Goal: Information Seeking & Learning: Find specific fact

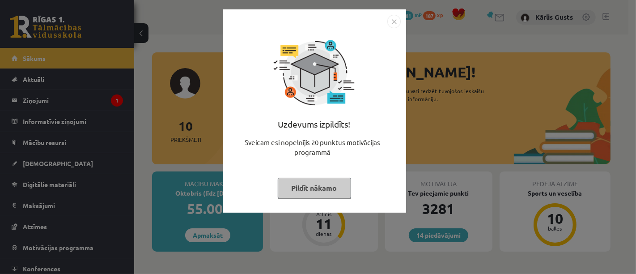
click at [310, 185] on button "Pildīt nākamo" at bounding box center [314, 188] width 73 height 21
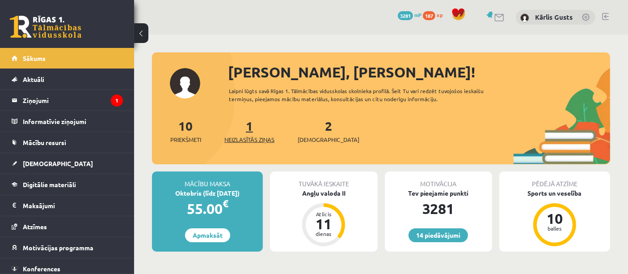
click at [254, 128] on link "1 Neizlasītās ziņas" at bounding box center [250, 131] width 50 height 26
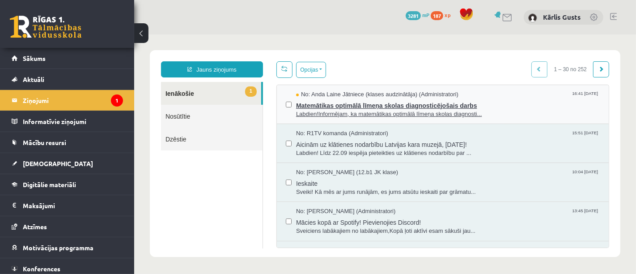
click at [369, 103] on span "Matemātikas optimālā līmeņa skolas diagnosticējošais darbs" at bounding box center [448, 103] width 304 height 11
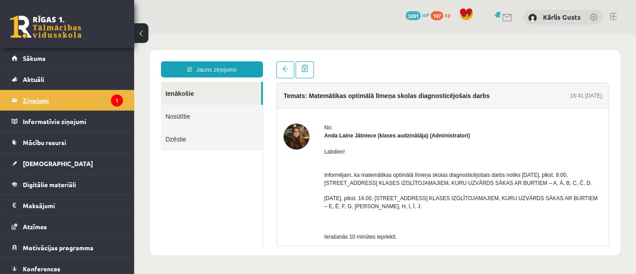
click at [56, 101] on legend "Ziņojumi 1" at bounding box center [73, 100] width 100 height 21
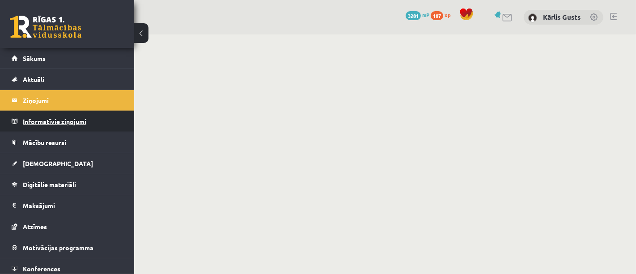
click at [65, 119] on legend "Informatīvie ziņojumi 0" at bounding box center [73, 121] width 100 height 21
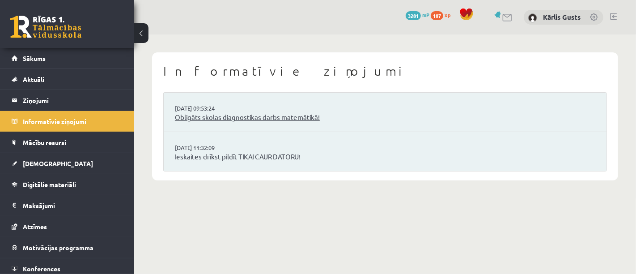
click at [229, 119] on link "Obligāts skolas diagnostikas darbs matemātikā!" at bounding box center [385, 117] width 420 height 10
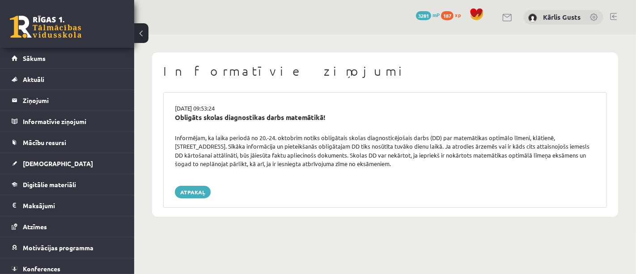
drag, startPoint x: 175, startPoint y: 136, endPoint x: 394, endPoint y: 166, distance: 220.7
click at [394, 166] on div "Informējam, ka laika periodā no 20.-24. oktobrim notiks obligātais skolas diagn…" at bounding box center [385, 150] width 434 height 35
copy div "Informējam, ka laika periodā no 20.-24. oktobrim notiks obligātais skolas diagn…"
click at [58, 96] on legend "Ziņojumi 0" at bounding box center [73, 100] width 100 height 21
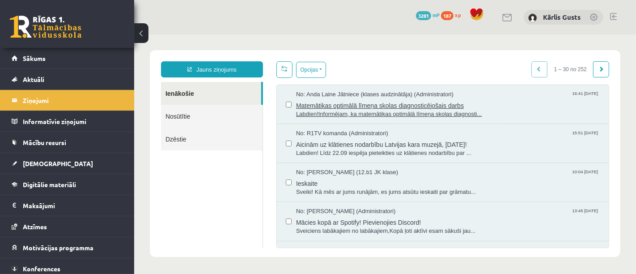
click at [316, 106] on span "Matemātikas optimālā līmeņa skolas diagnosticējošais darbs" at bounding box center [448, 103] width 304 height 11
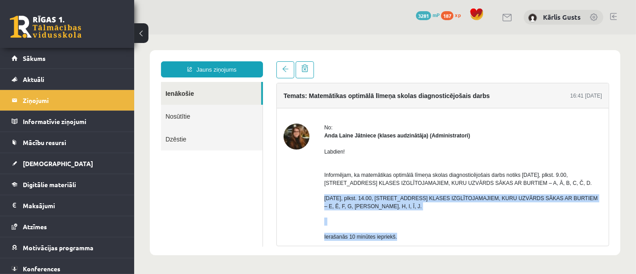
drag, startPoint x: 323, startPoint y: 195, endPoint x: 411, endPoint y: 230, distance: 94.4
copy div "[DATE], plkst. 14.00, [STREET_ADDRESS] KLASES IZGLĪTOJAMAJIEM, KURU UZVĀRDS SĀK…"
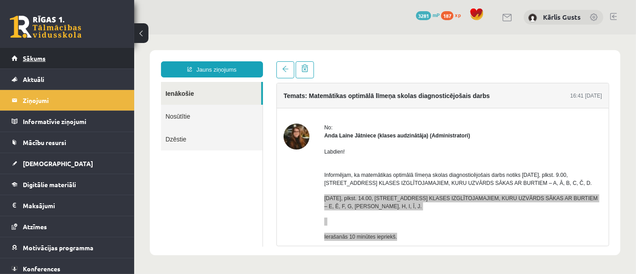
click at [53, 53] on link "Sākums" at bounding box center [67, 58] width 111 height 21
